Goal: Task Accomplishment & Management: Use online tool/utility

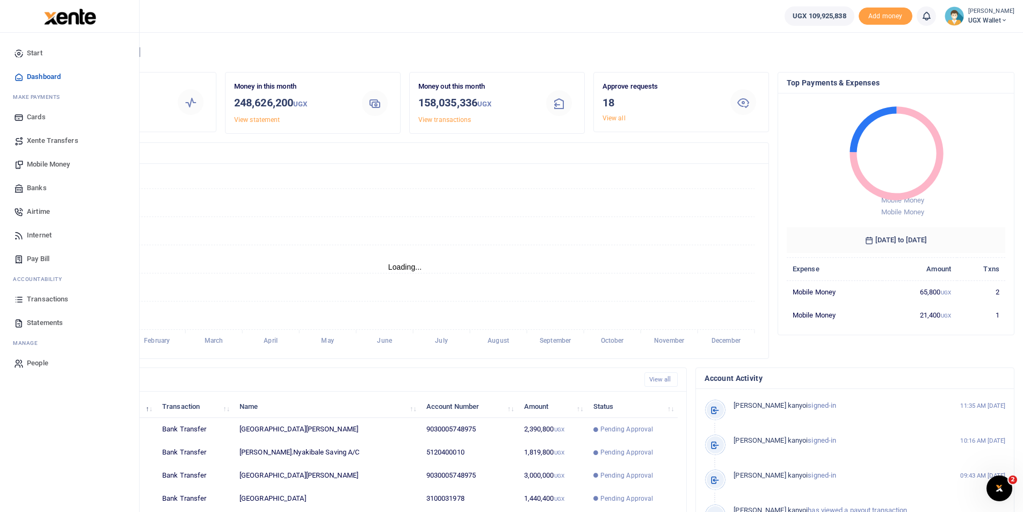
click at [48, 299] on span "Transactions" at bounding box center [47, 299] width 41 height 11
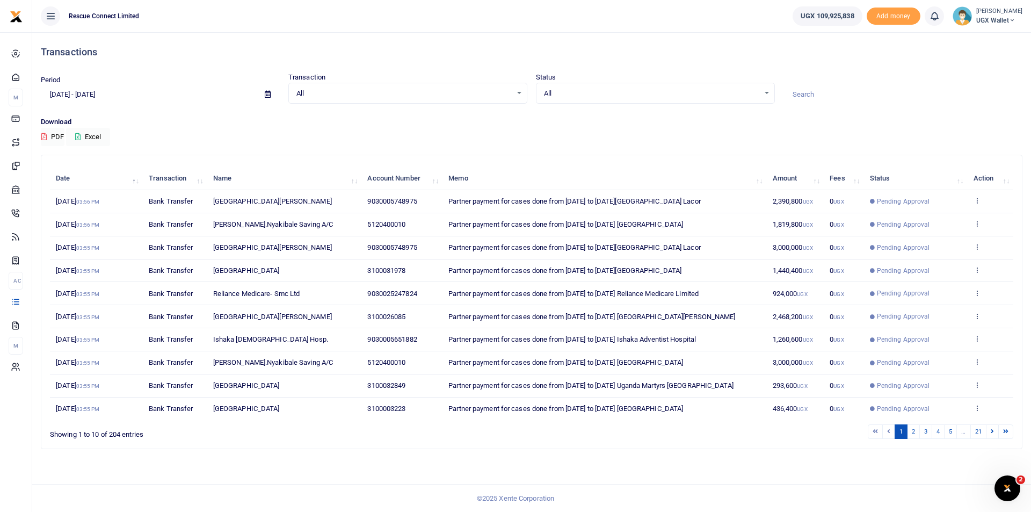
click at [803, 93] on input at bounding box center [903, 94] width 239 height 18
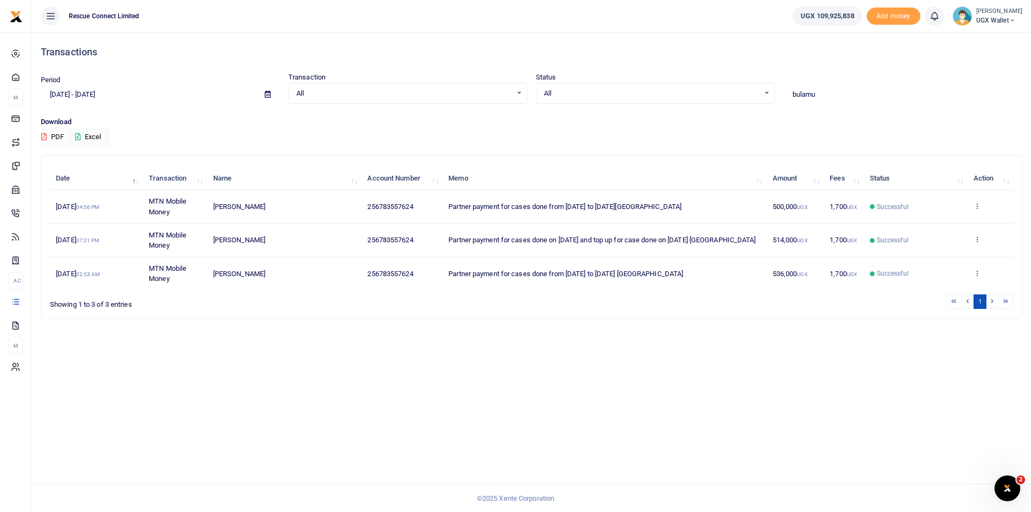
type input "bulamu"
click at [977, 206] on div "Date Transaction Name Account Number Memo Amount Fees Status Action 17th Sep 20…" at bounding box center [532, 228] width 964 height 129
click at [979, 206] on icon at bounding box center [977, 206] width 7 height 8
click at [942, 247] on link "Send again" at bounding box center [937, 248] width 85 height 15
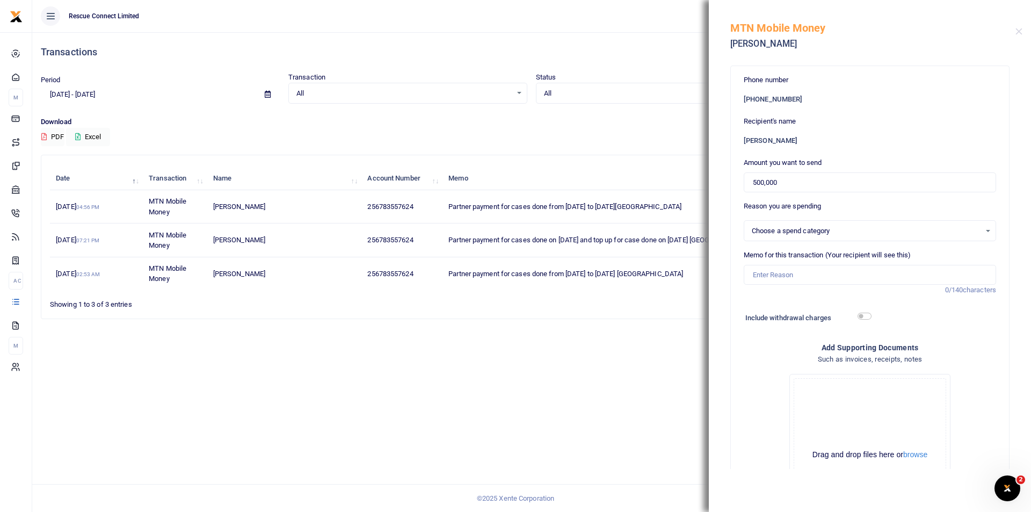
select select
drag, startPoint x: 793, startPoint y: 184, endPoint x: 731, endPoint y: 182, distance: 61.8
click at [731, 182] on div "Phone number +256 783557624 Recipient's name Blasio Kabugo Amount you want to s…" at bounding box center [870, 321] width 278 height 511
type input "800,000"
click at [798, 281] on input "Memo for this transaction (Your recipient will see this)" at bounding box center [870, 275] width 252 height 20
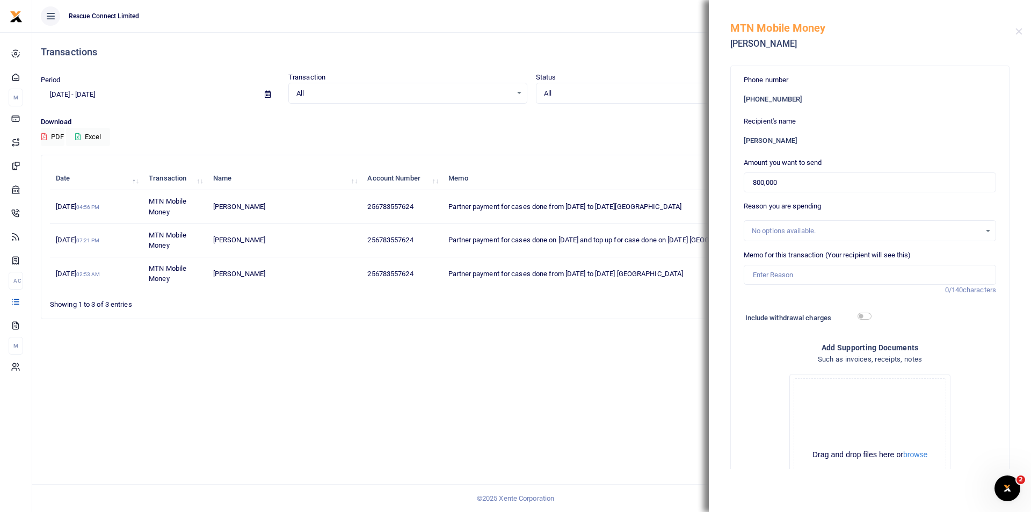
drag, startPoint x: 690, startPoint y: 206, endPoint x: 450, endPoint y: 211, distance: 239.6
click at [450, 211] on td "Partner payment for cases done from 8th Sept to 14th Sept Bulamu Hospital" at bounding box center [605, 206] width 324 height 33
copy span "Partner payment for cases done from 8th Sept to 14th Sept Bulamu Hospital"
click at [771, 279] on input "Memo for this transaction (Your recipient will see this)" at bounding box center [870, 275] width 252 height 20
paste input "Partner payment for cases done from 8th Sept to 14th Sept Bulamu Hospital"
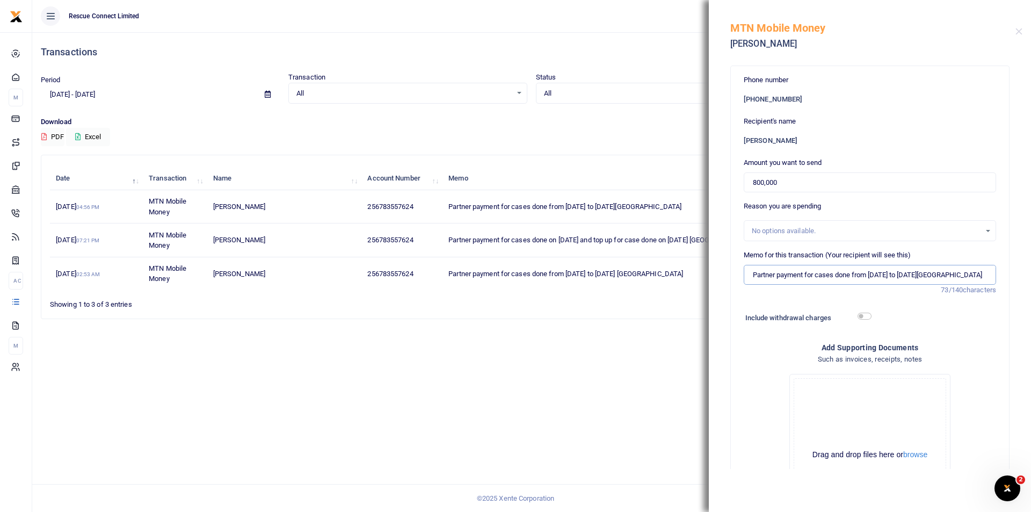
scroll to position [0, 10]
drag, startPoint x: 927, startPoint y: 274, endPoint x: 844, endPoint y: 274, distance: 82.7
click at [844, 274] on input "Partner payment for cases done from 8th Sept to 14th Sept Bulamu Hospital" at bounding box center [870, 275] width 252 height 20
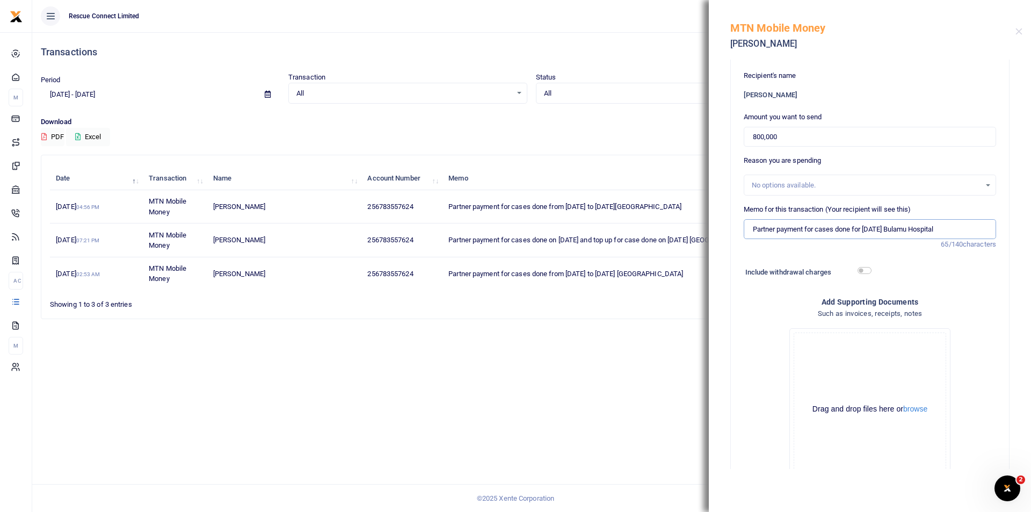
scroll to position [107, 0]
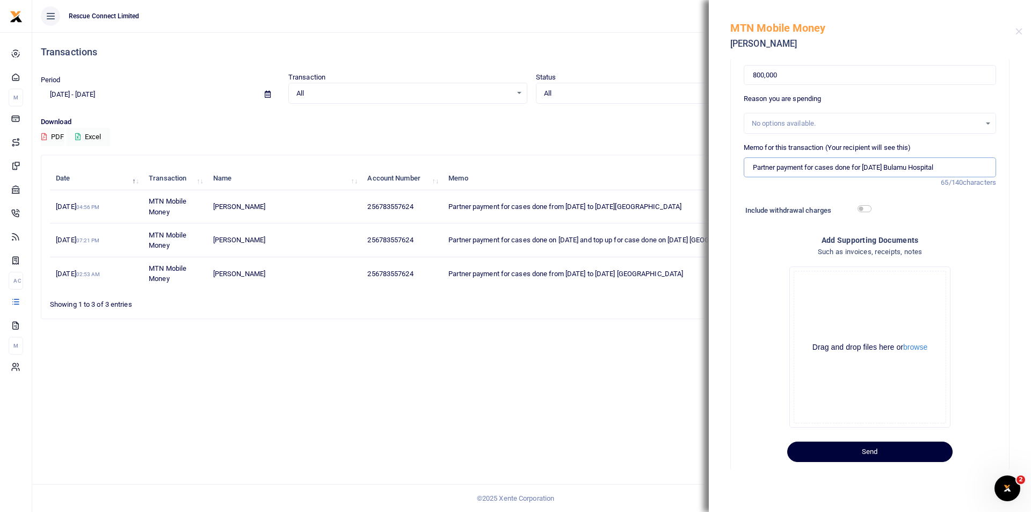
type input "Partner payment for cases done for [DATE] Bulamu Hospital"
click at [876, 453] on button "Send" at bounding box center [869, 452] width 165 height 20
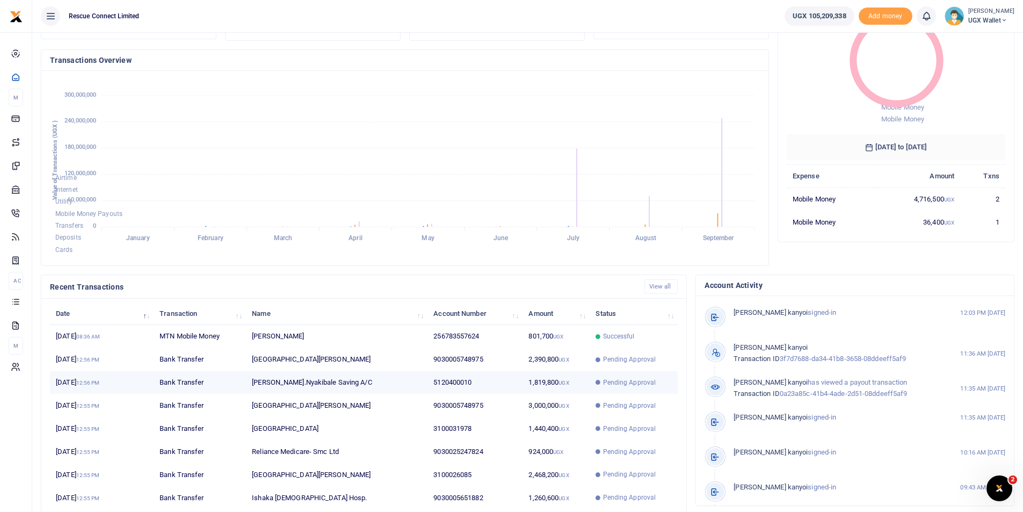
scroll to position [76, 0]
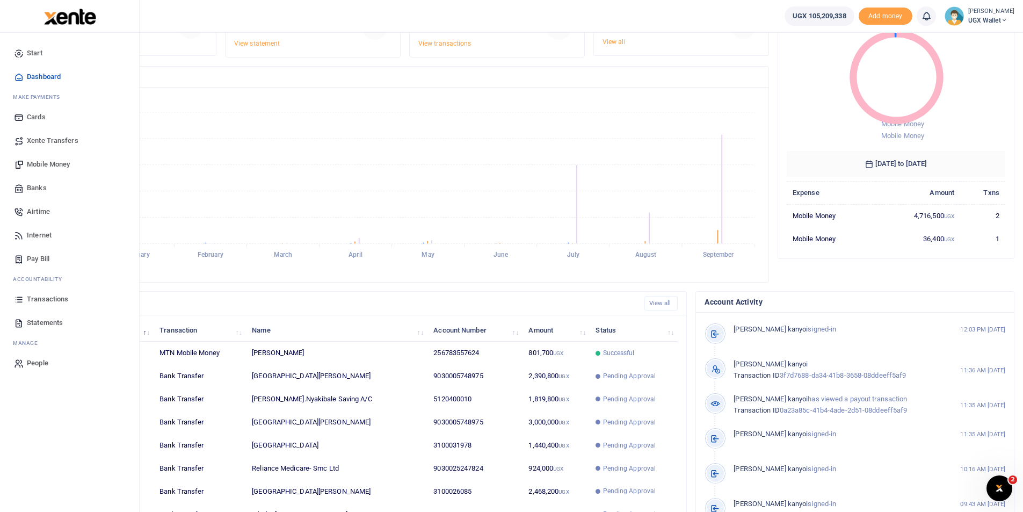
click at [45, 293] on link "Transactions" at bounding box center [70, 299] width 122 height 24
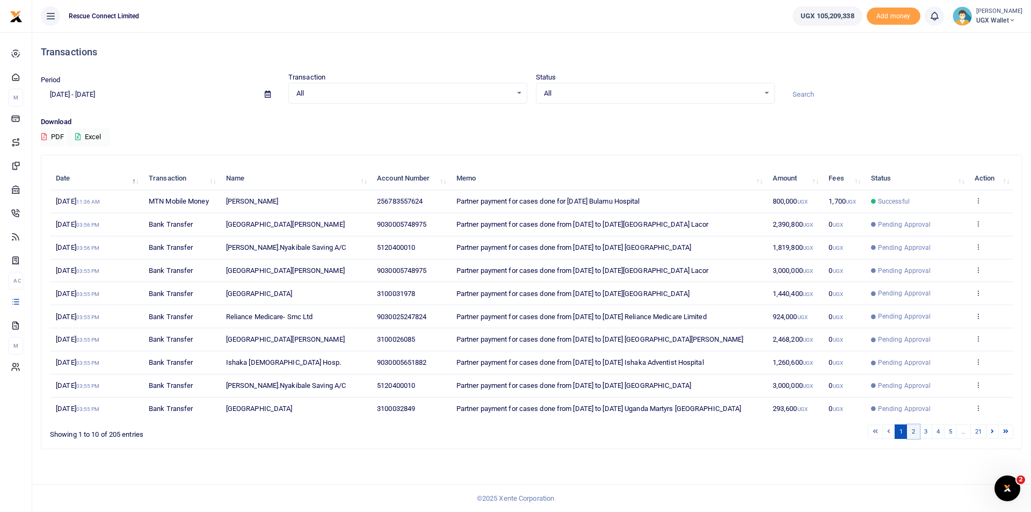
click at [915, 432] on link "2" at bounding box center [913, 431] width 13 height 15
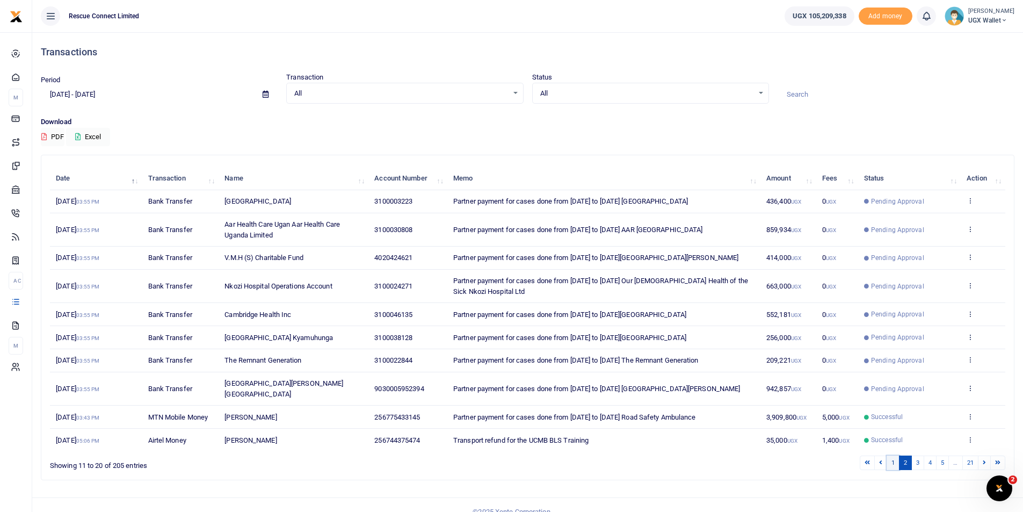
click at [889, 456] on link "1" at bounding box center [893, 463] width 13 height 15
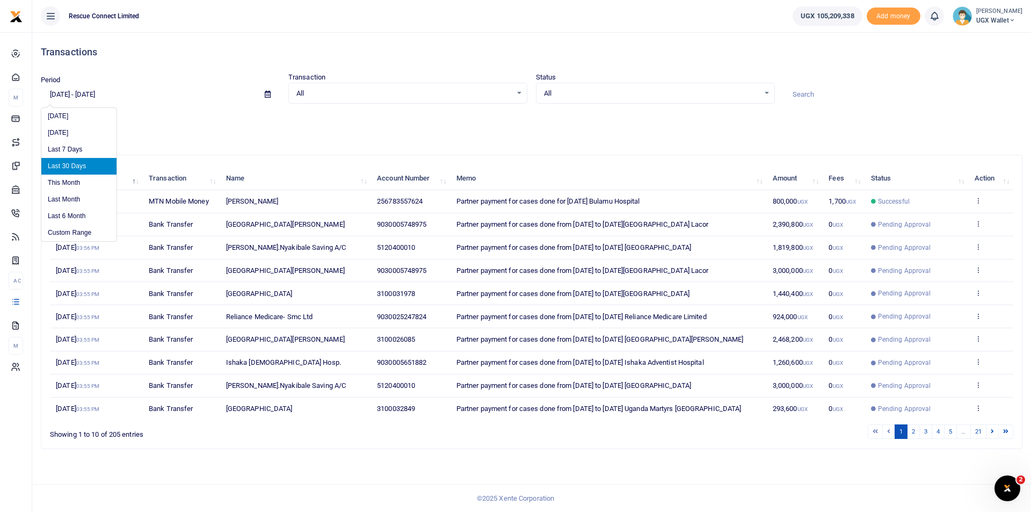
click at [106, 96] on input "[DATE] - [DATE]" at bounding box center [148, 94] width 215 height 18
click at [63, 132] on li "[DATE]" at bounding box center [78, 133] width 75 height 17
type input "[DATE] - [DATE]"
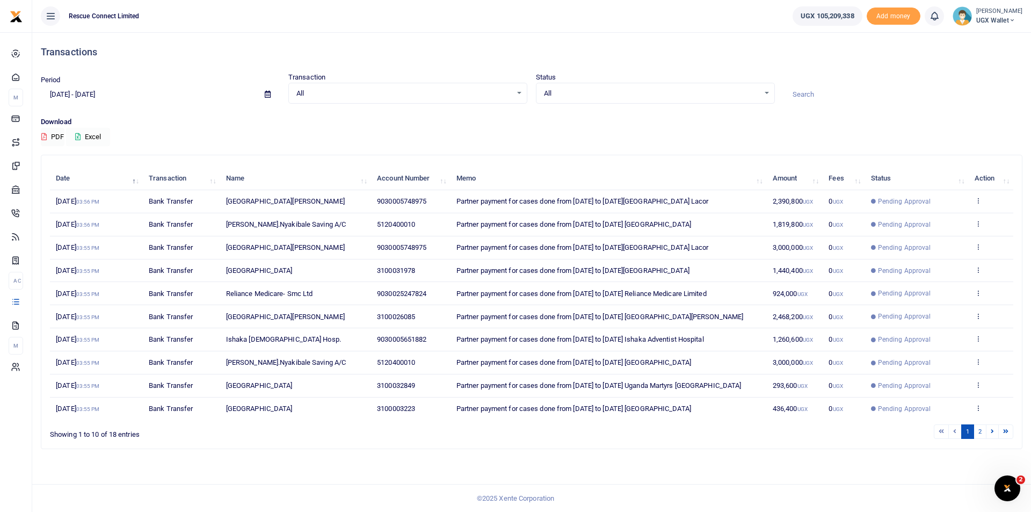
click at [95, 136] on button "Excel" at bounding box center [88, 137] width 44 height 18
click at [928, 26] on div "× Your report has been sent to your email OK No Cancel" at bounding box center [936, 20] width 182 height 32
